Goal: Information Seeking & Learning: Learn about a topic

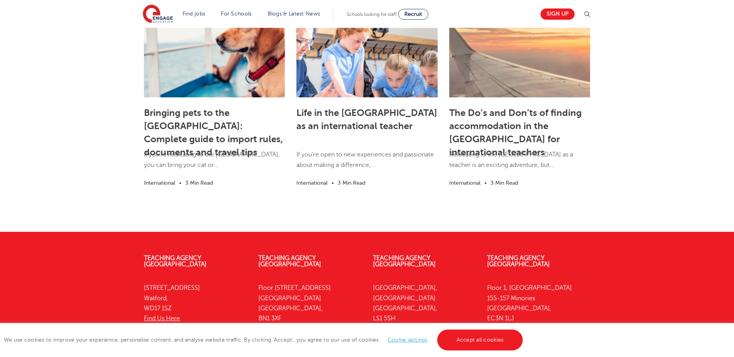
scroll to position [1199, 0]
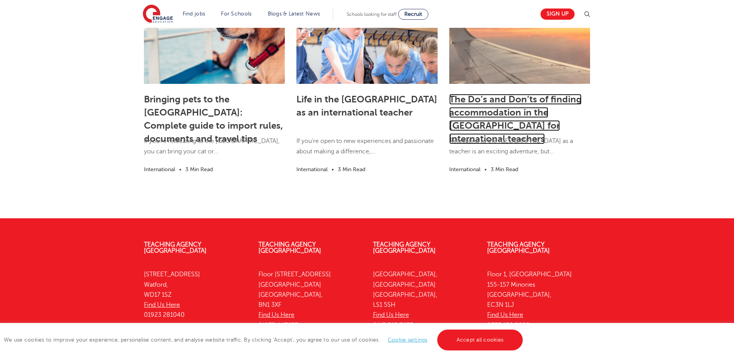
click at [475, 94] on link "The Do’s and Don’ts of finding accommodation in the [GEOGRAPHIC_DATA] for inter…" at bounding box center [515, 119] width 132 height 50
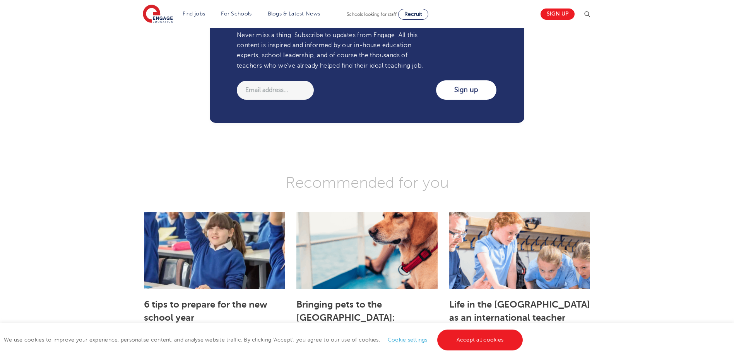
scroll to position [1663, 0]
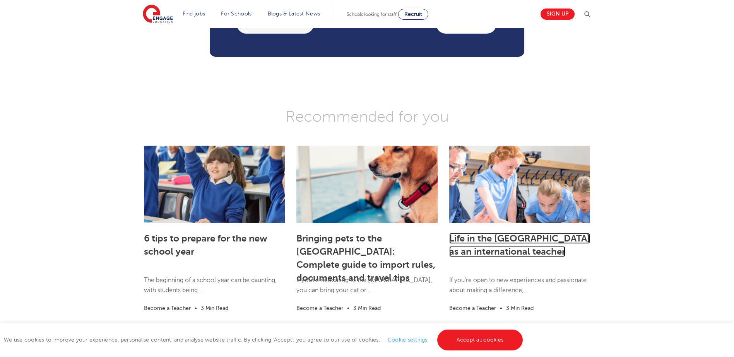
click at [492, 233] on link "Life in the [GEOGRAPHIC_DATA] as an international teacher" at bounding box center [519, 245] width 141 height 24
